Goal: Task Accomplishment & Management: Manage account settings

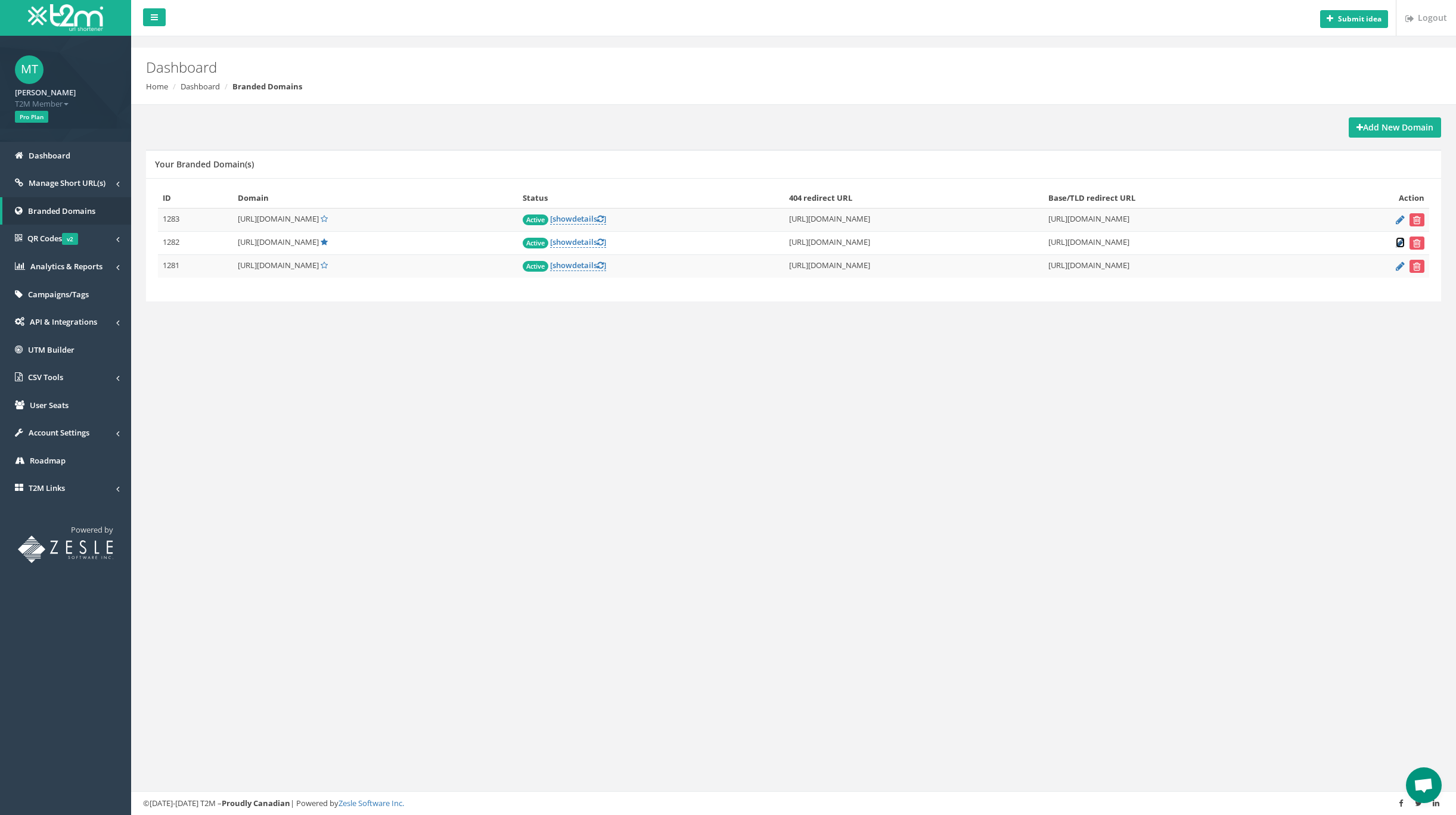
click at [1398, 243] on icon at bounding box center [1400, 243] width 9 height 8
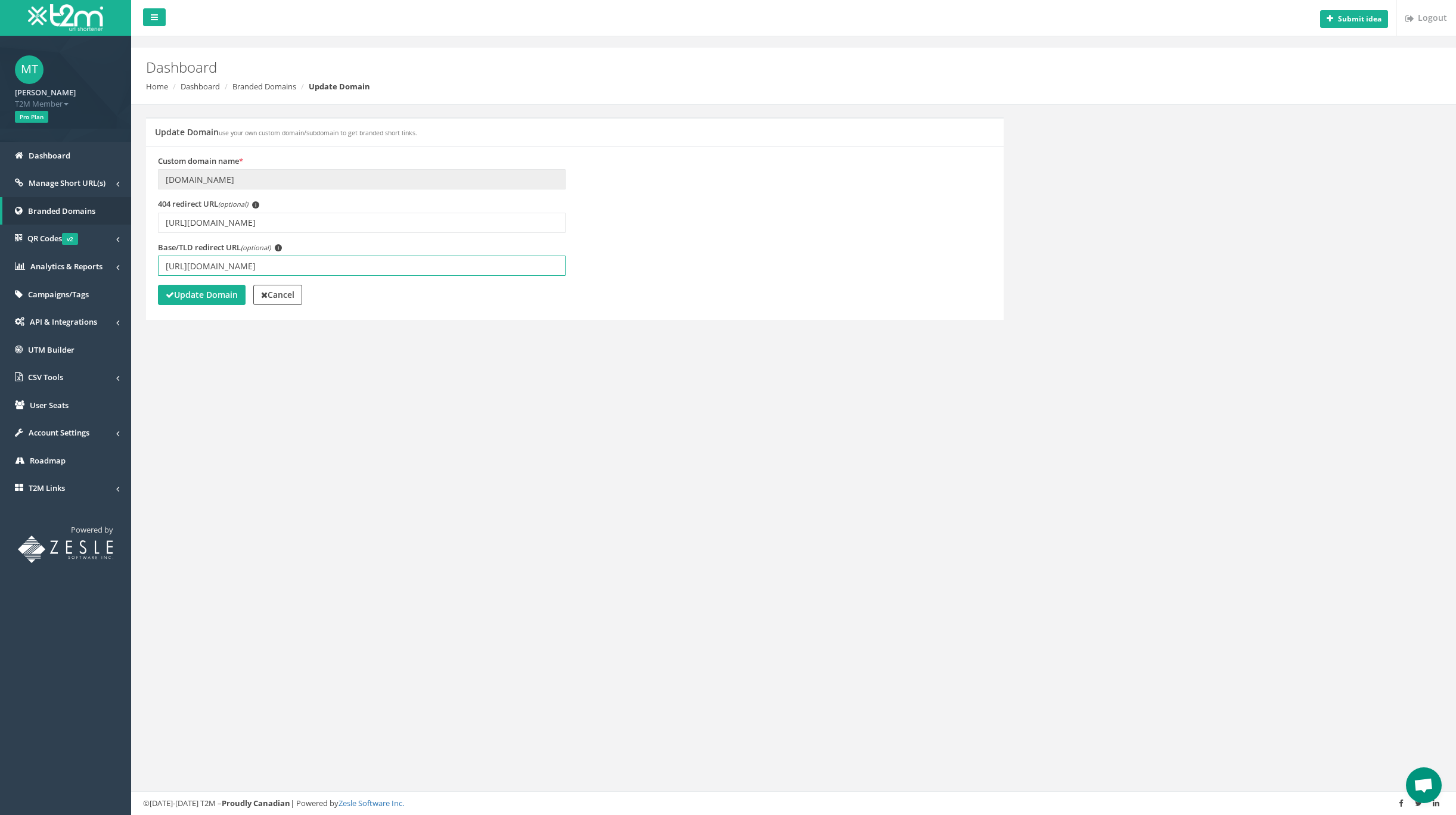
drag, startPoint x: 214, startPoint y: 265, endPoint x: 195, endPoint y: 267, distance: 19.1
click at [195, 267] on input "https://www.masoniccarewa.com.au" at bounding box center [362, 266] width 408 height 20
type input "https://masoniccarewa.com.au"
click at [206, 295] on strong "Update Domain" at bounding box center [201, 295] width 72 height 11
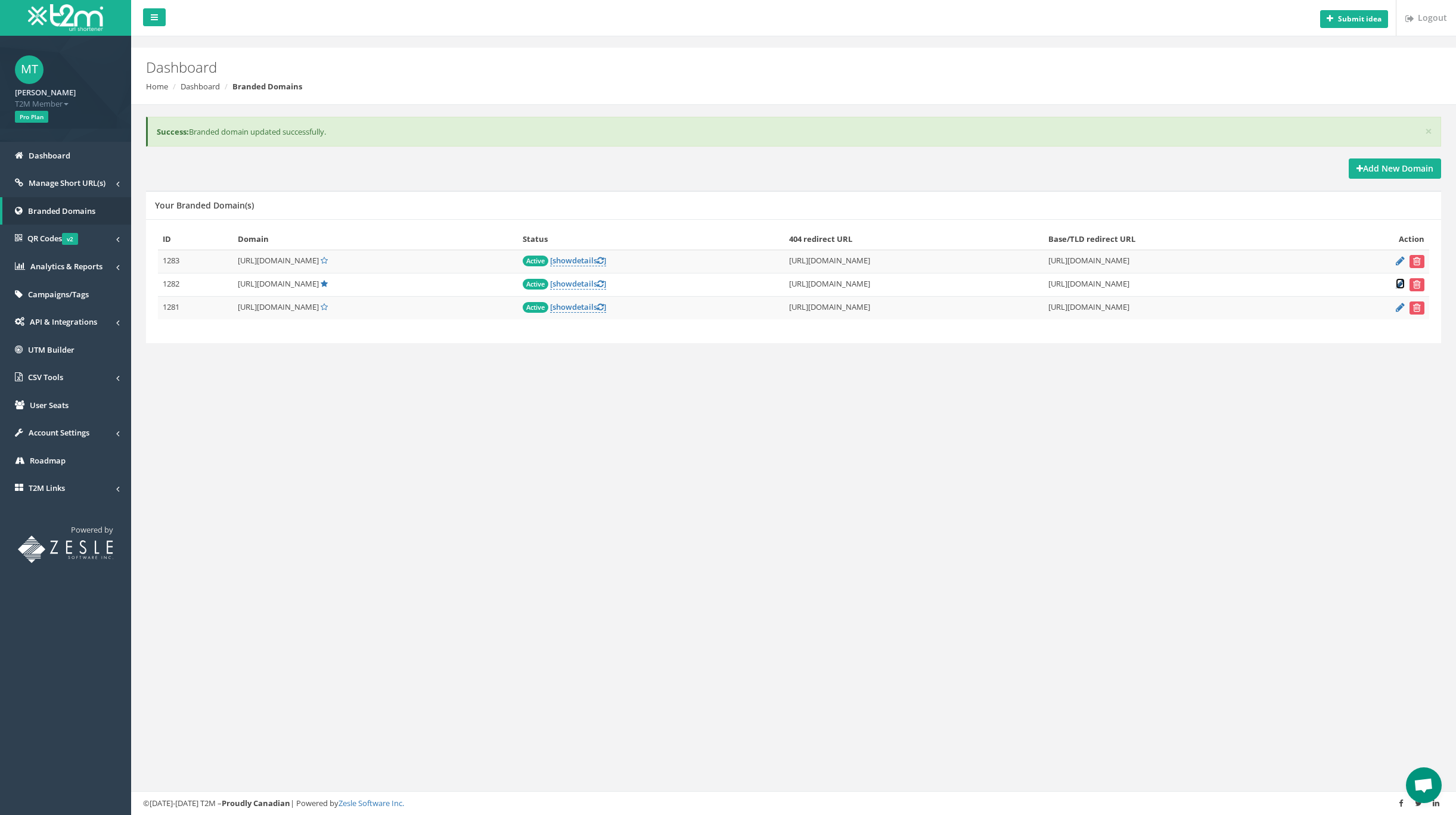
click at [1400, 284] on icon at bounding box center [1400, 284] width 9 height 8
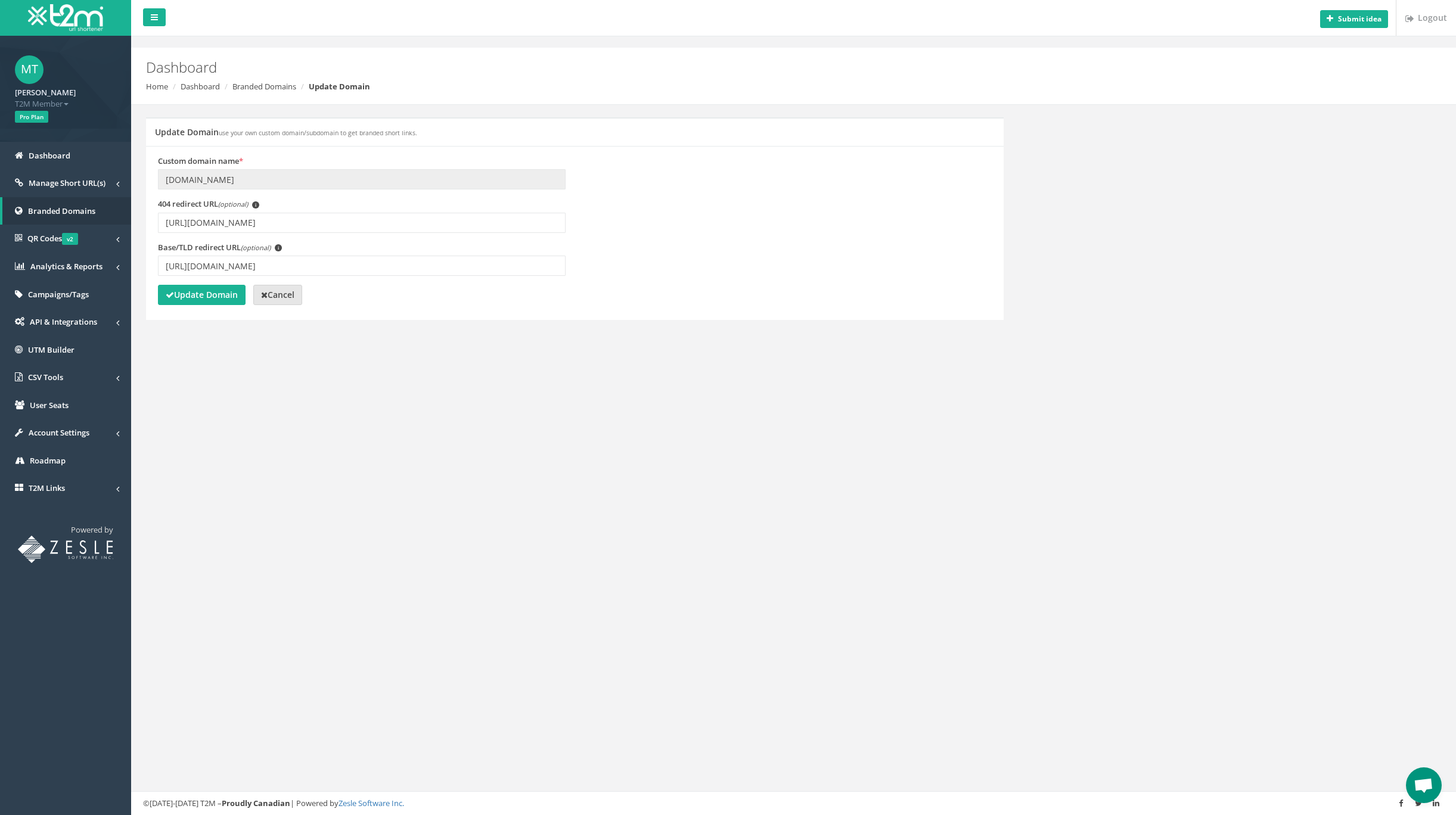
click at [283, 295] on strong "Cancel" at bounding box center [277, 295] width 33 height 11
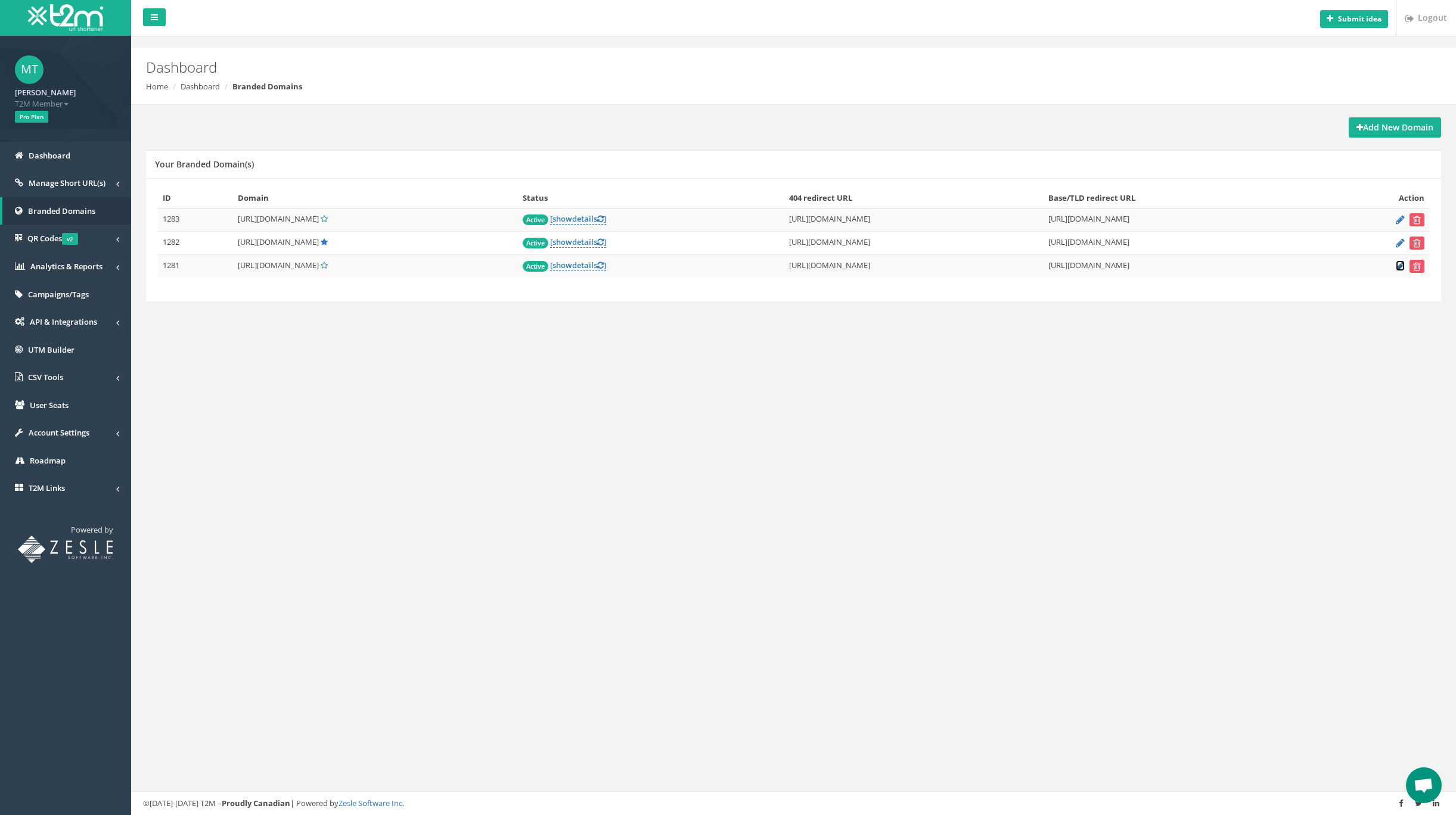
click at [1402, 268] on icon at bounding box center [1400, 266] width 9 height 8
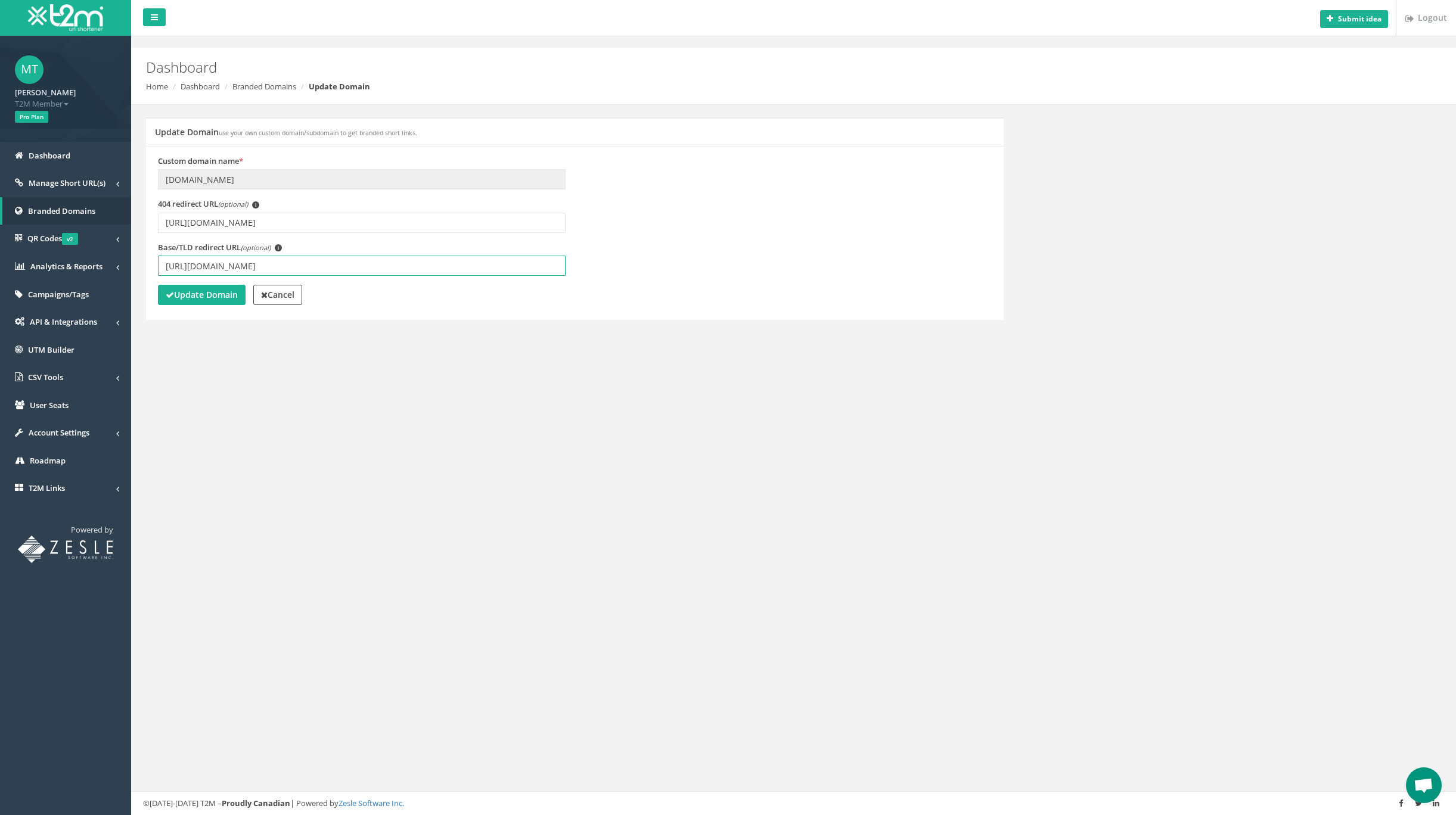
drag, startPoint x: 215, startPoint y: 268, endPoint x: 195, endPoint y: 266, distance: 20.1
click at [195, 266] on input "[URL][DOMAIN_NAME]" at bounding box center [362, 266] width 408 height 20
type input "[URL][DOMAIN_NAME]"
click at [208, 301] on button "Update Domain" at bounding box center [201, 295] width 88 height 20
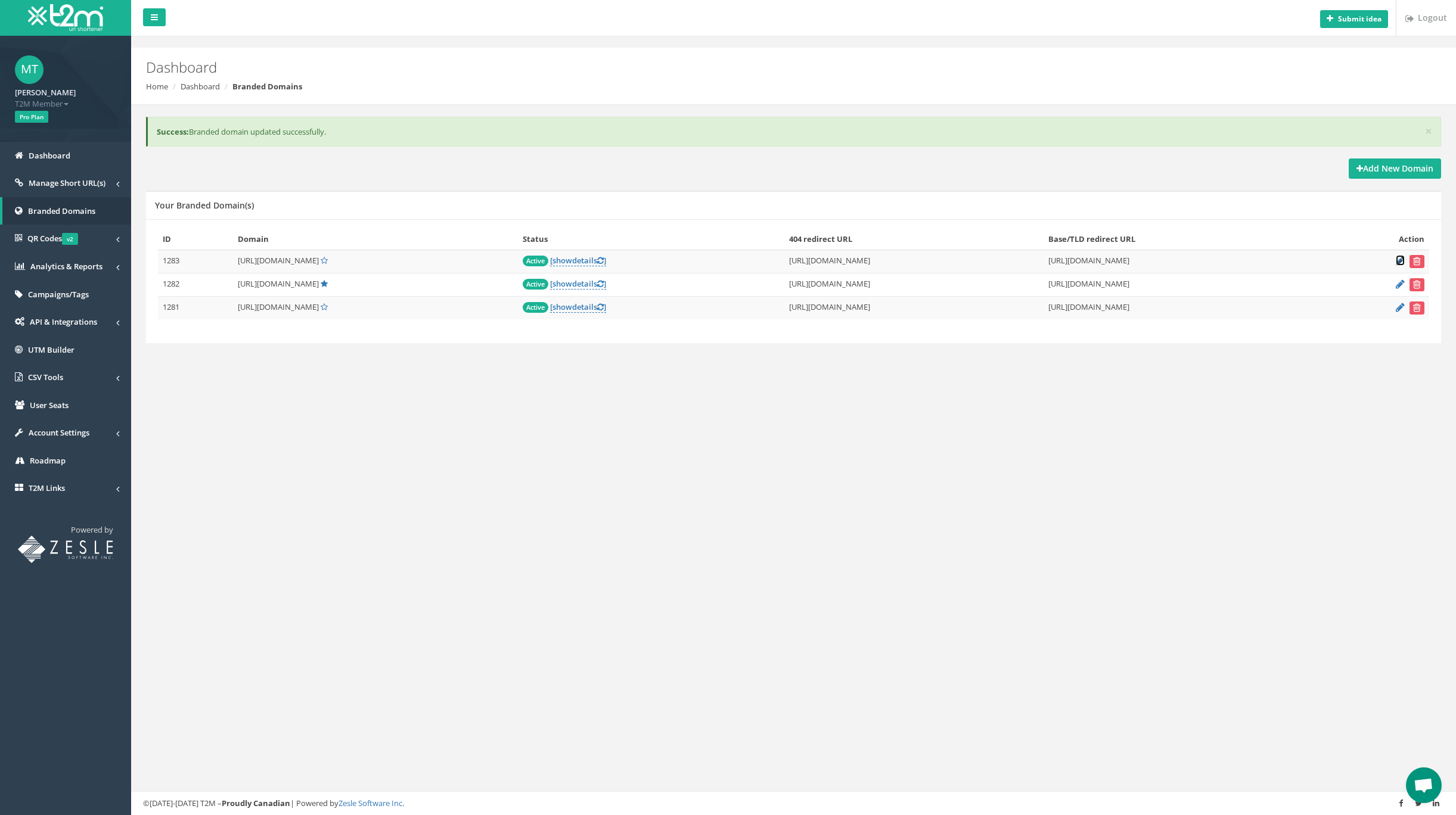
click at [1402, 262] on icon at bounding box center [1400, 261] width 9 height 8
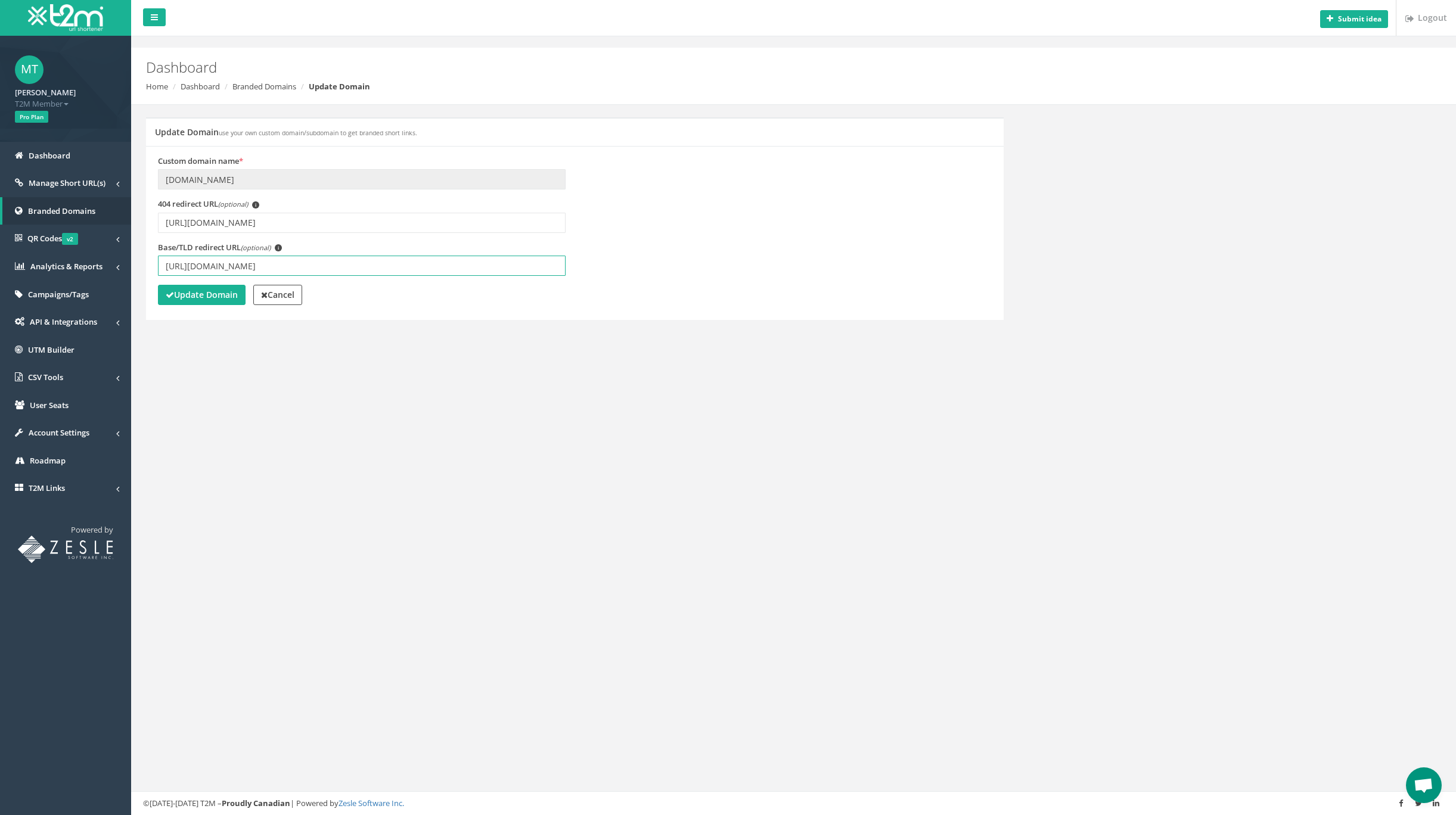
drag, startPoint x: 218, startPoint y: 270, endPoint x: 196, endPoint y: 269, distance: 22.0
click at [196, 269] on input "https://www.mcowa.org.au" at bounding box center [362, 266] width 408 height 20
type input "[URL][DOMAIN_NAME]"
click at [221, 295] on strong "Update Domain" at bounding box center [201, 295] width 72 height 11
